Goal: Task Accomplishment & Management: Manage account settings

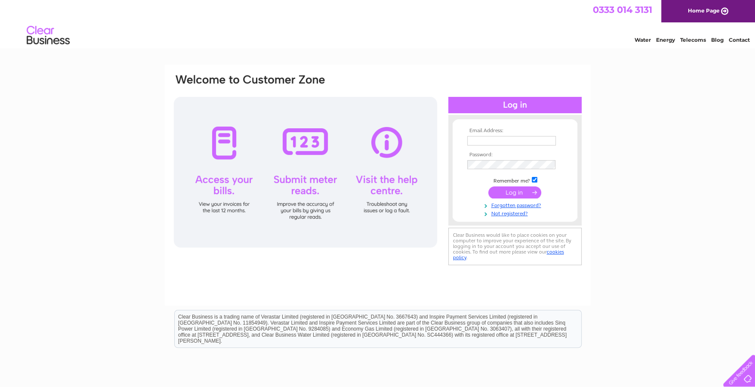
type input "lammer.view@btinternet.com"
click at [535, 194] on input "submit" at bounding box center [514, 192] width 53 height 12
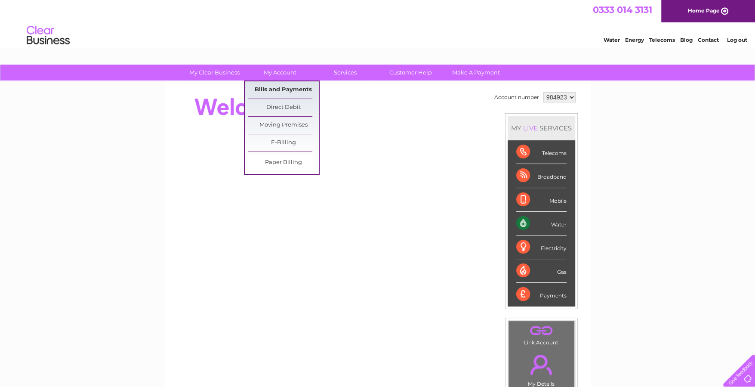
click at [279, 89] on link "Bills and Payments" at bounding box center [283, 89] width 71 height 17
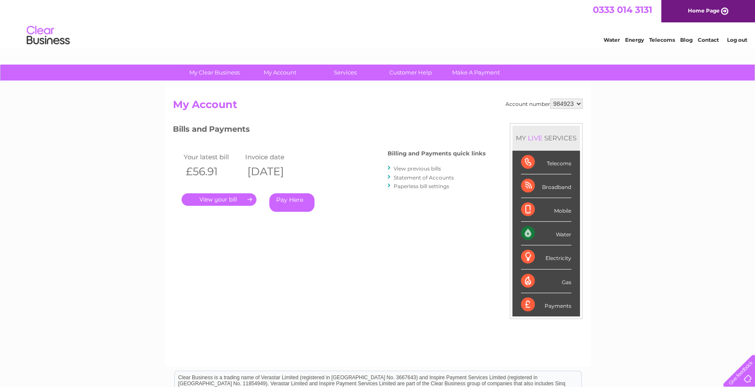
click at [247, 200] on link "." at bounding box center [219, 199] width 75 height 12
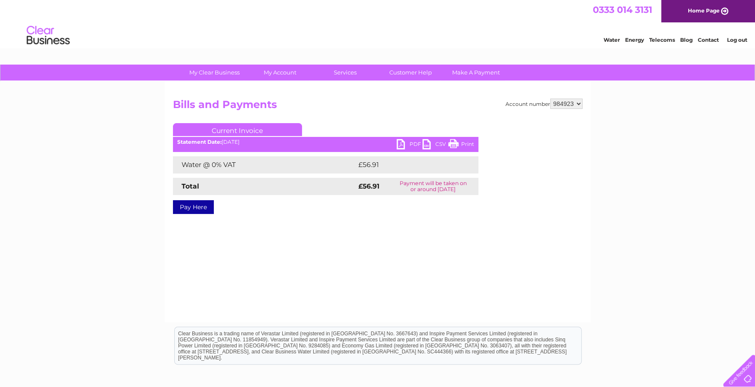
click at [464, 144] on link "Print" at bounding box center [461, 145] width 26 height 12
